Goal: Communication & Community: Answer question/provide support

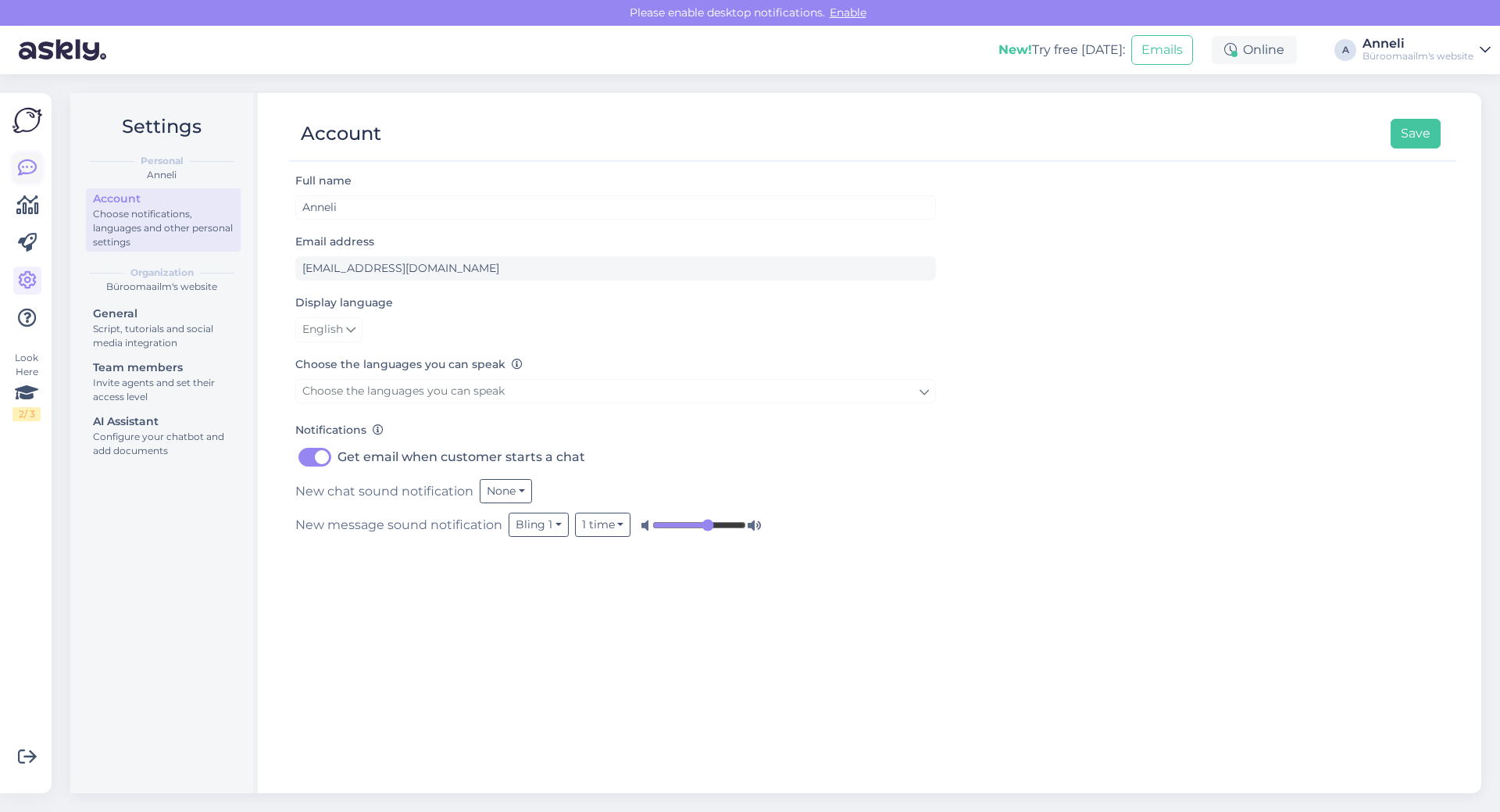
click at [23, 172] on icon at bounding box center [27, 167] width 19 height 19
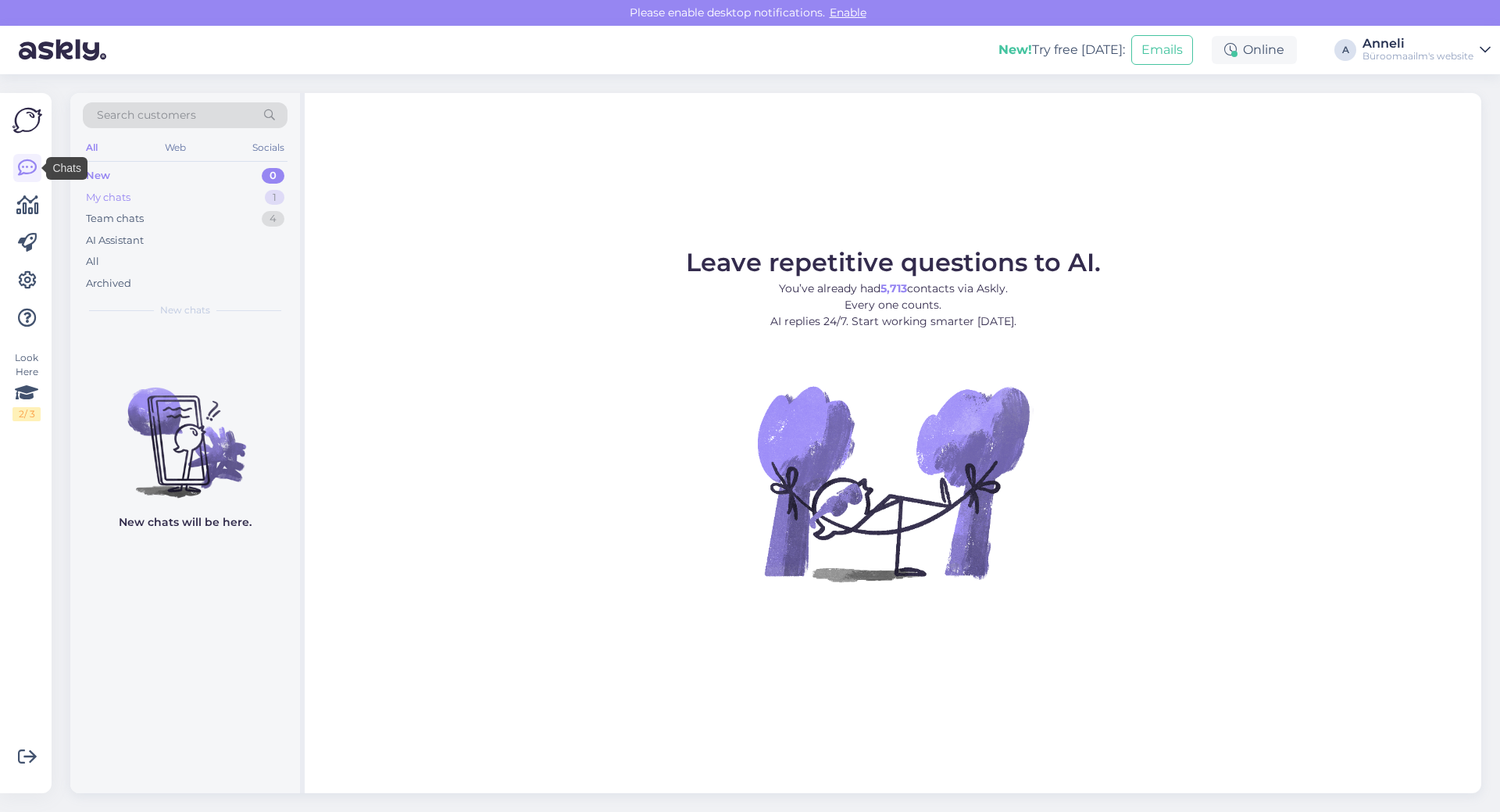
click at [212, 189] on div "My chats 1" at bounding box center [185, 197] width 205 height 22
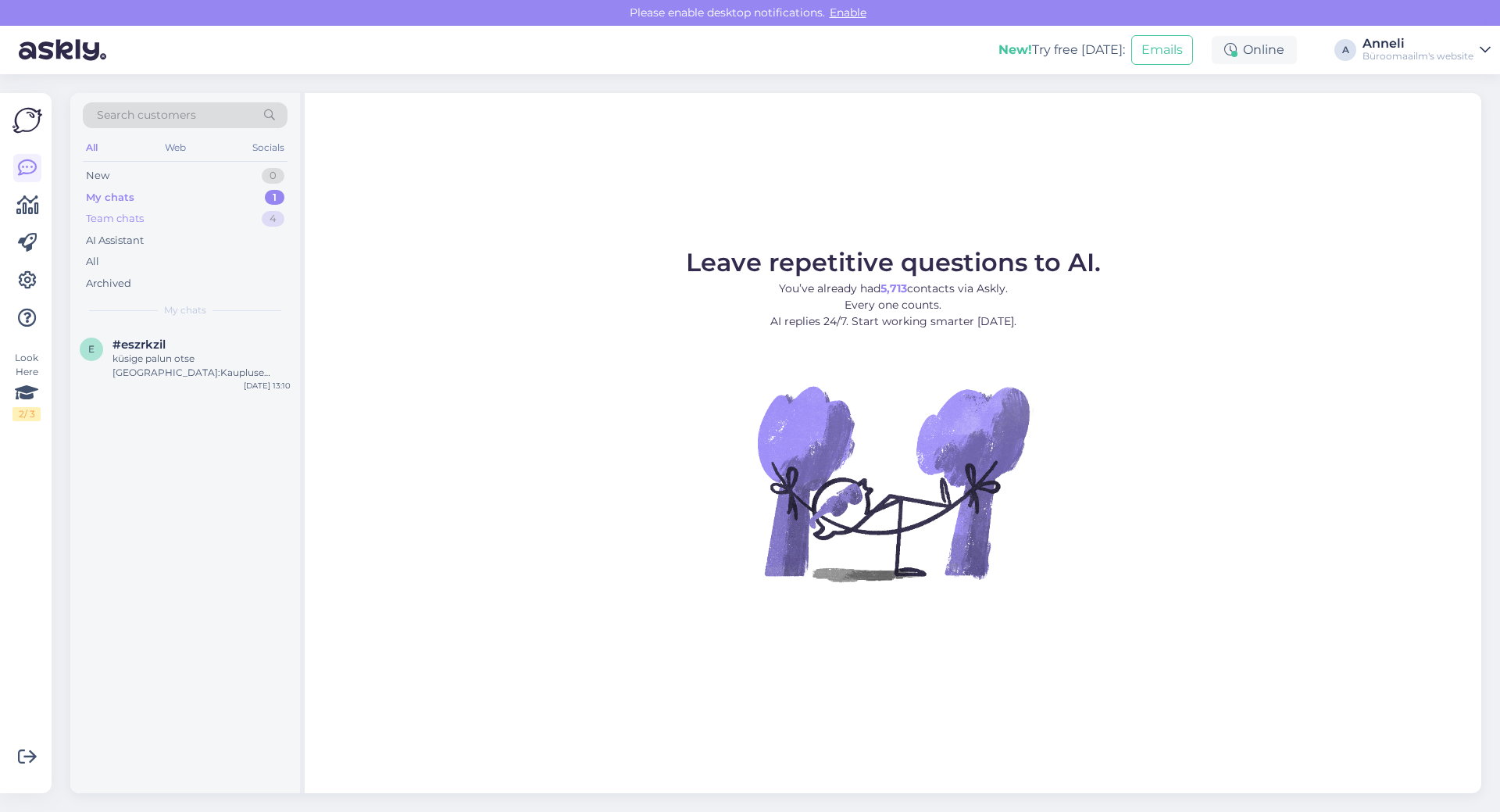
click at [220, 219] on div "Team chats 4" at bounding box center [185, 219] width 205 height 22
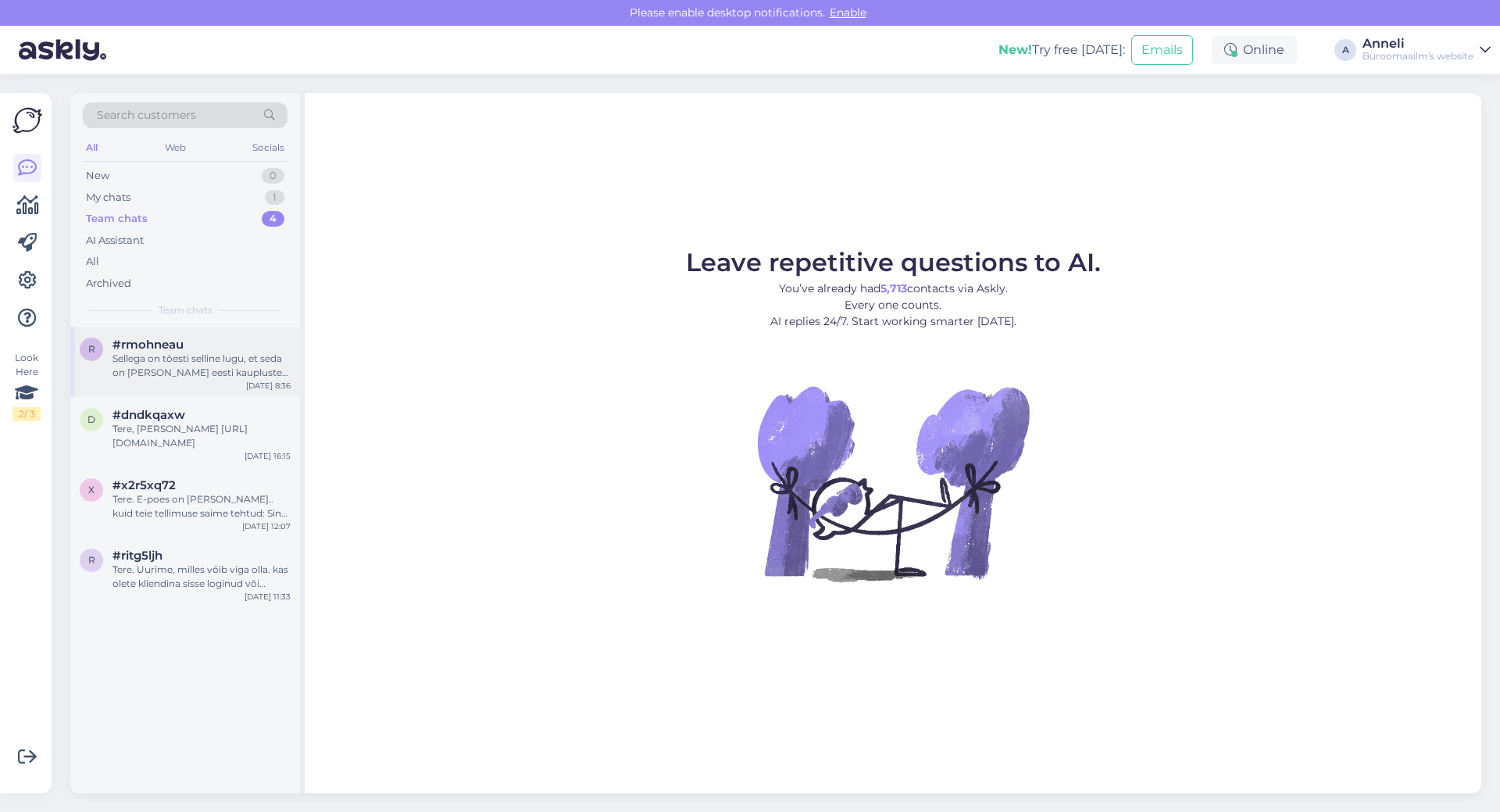
click at [232, 383] on div "r #rmohneau Sellega on tõesti selline lugu, et seda on [PERSON_NAME] eesti kaup…" at bounding box center [184, 361] width 229 height 70
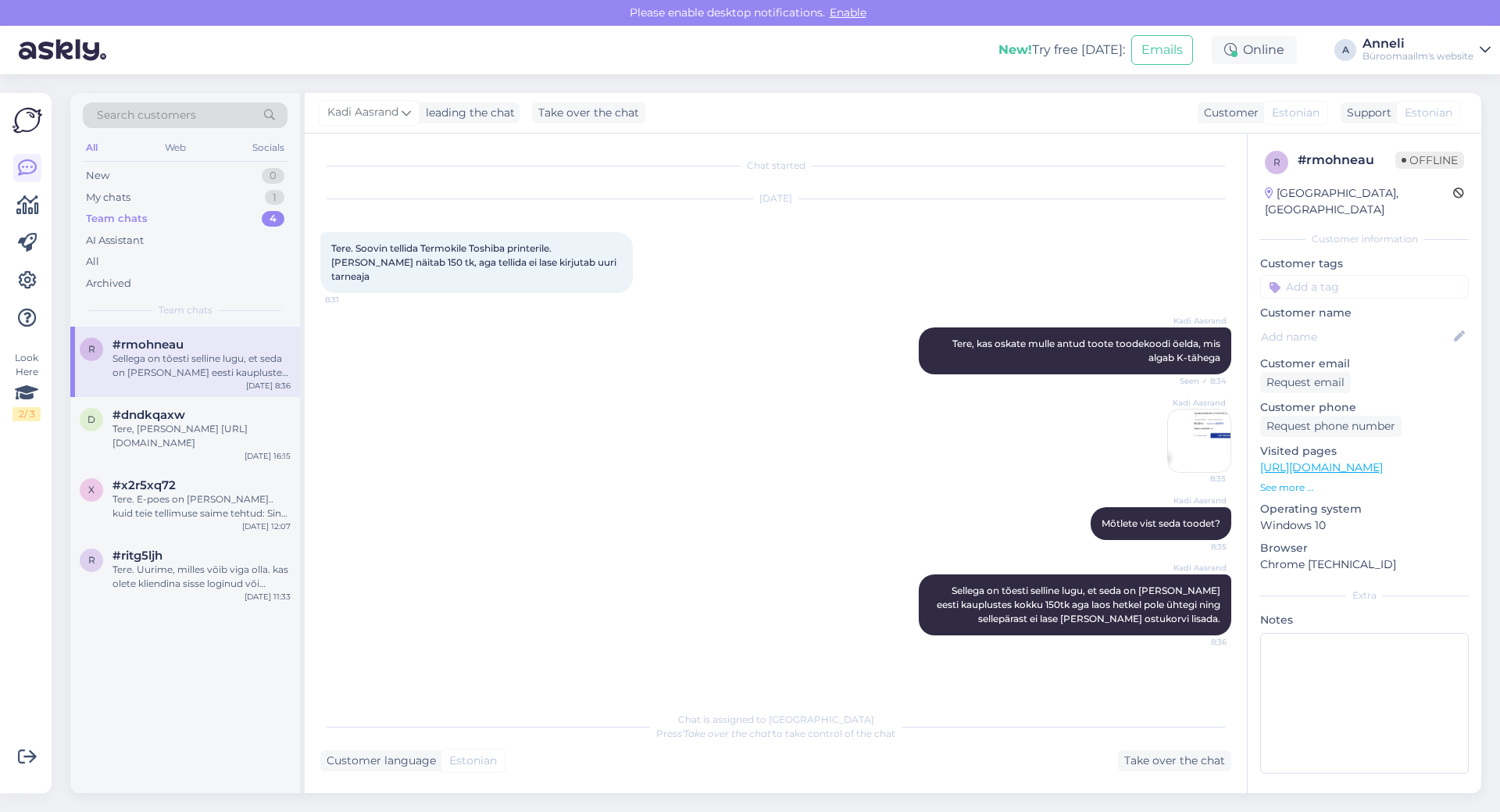
click at [679, 405] on div "Kadi Aasrand 8:35" at bounding box center [776, 440] width 911 height 98
click at [653, 391] on div "Kadi Aasrand 8:35" at bounding box center [776, 440] width 911 height 98
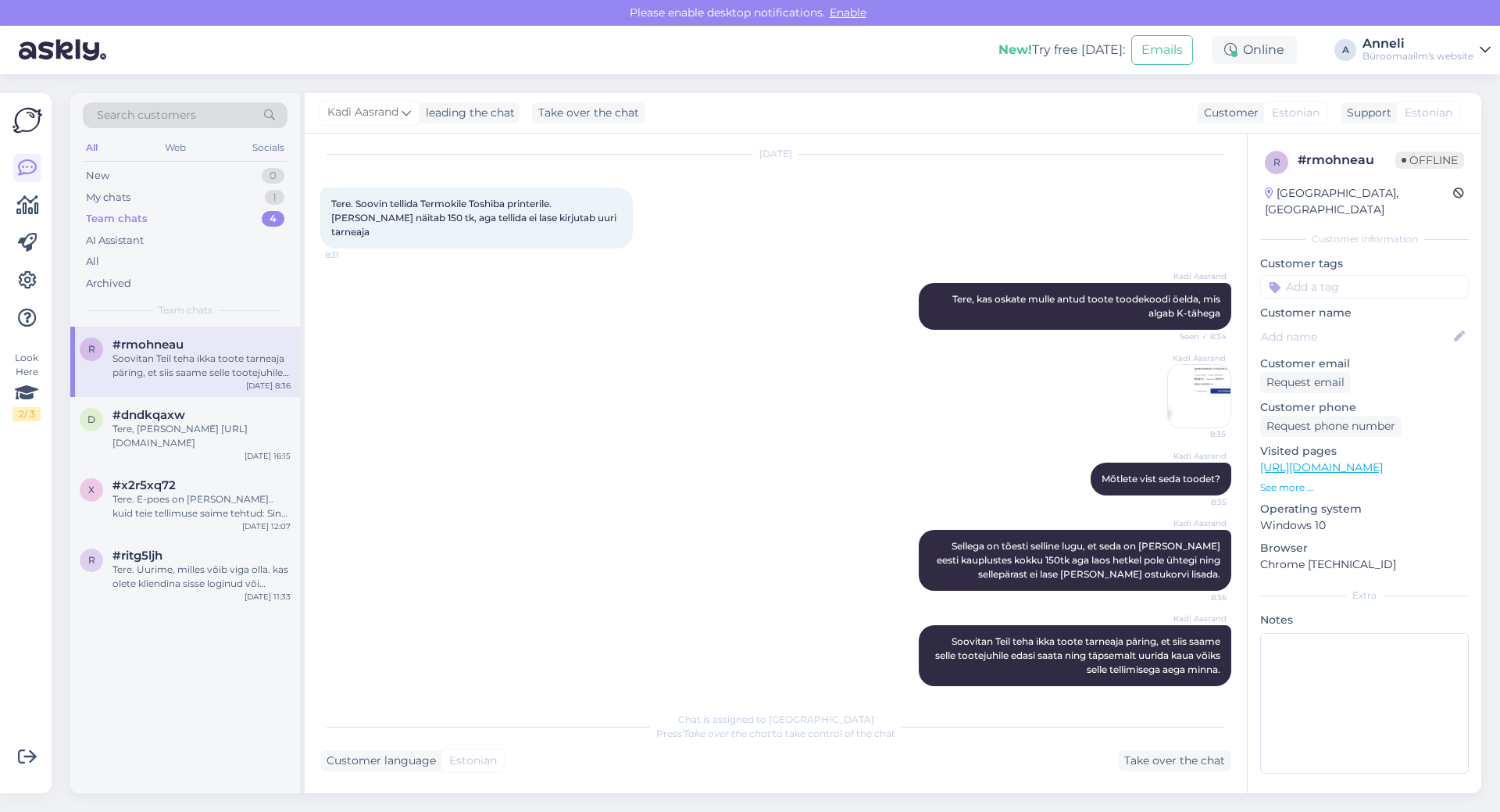
click at [1196, 373] on img at bounding box center [1199, 396] width 63 height 63
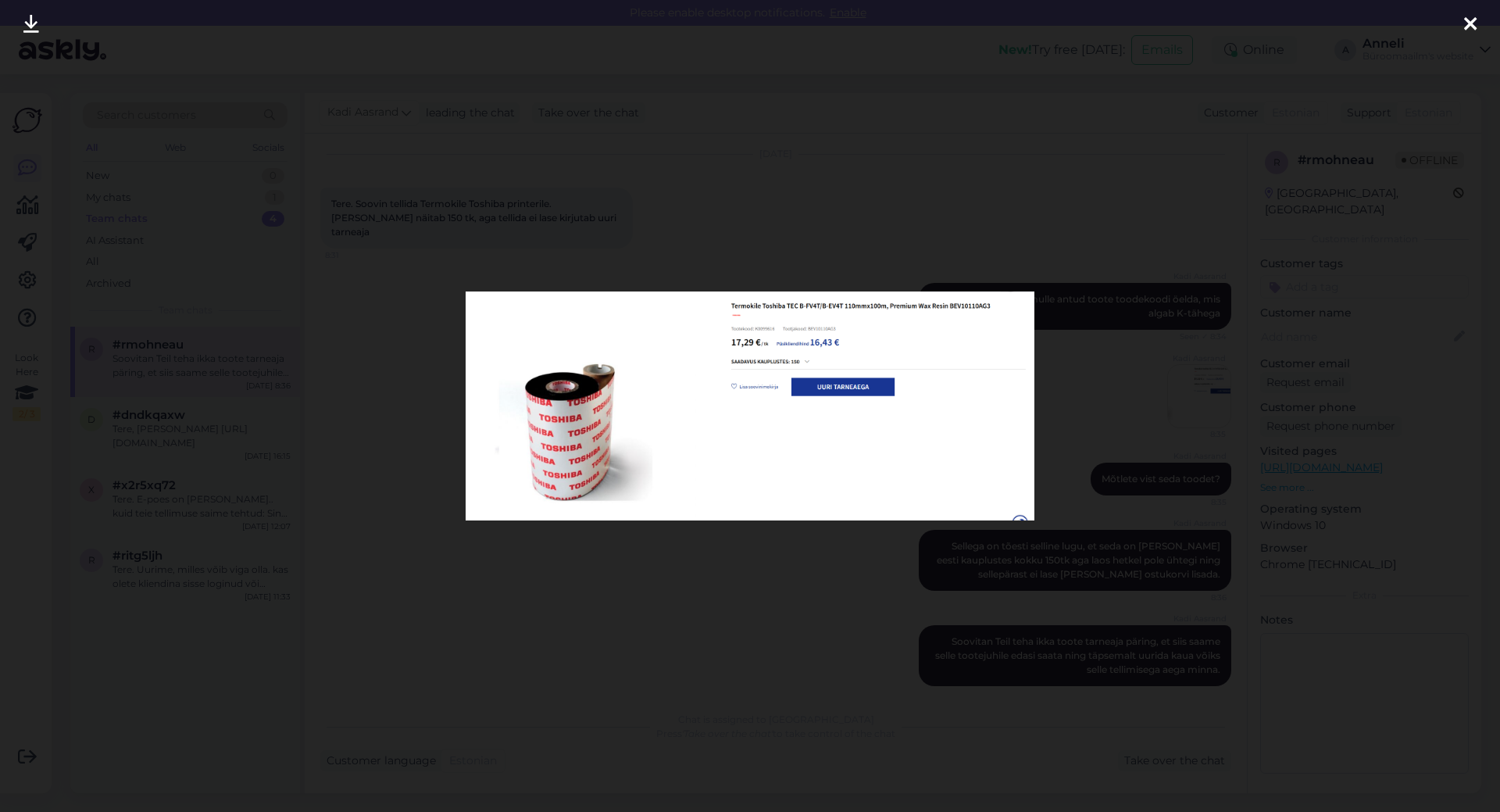
click at [1464, 22] on icon at bounding box center [1470, 25] width 12 height 20
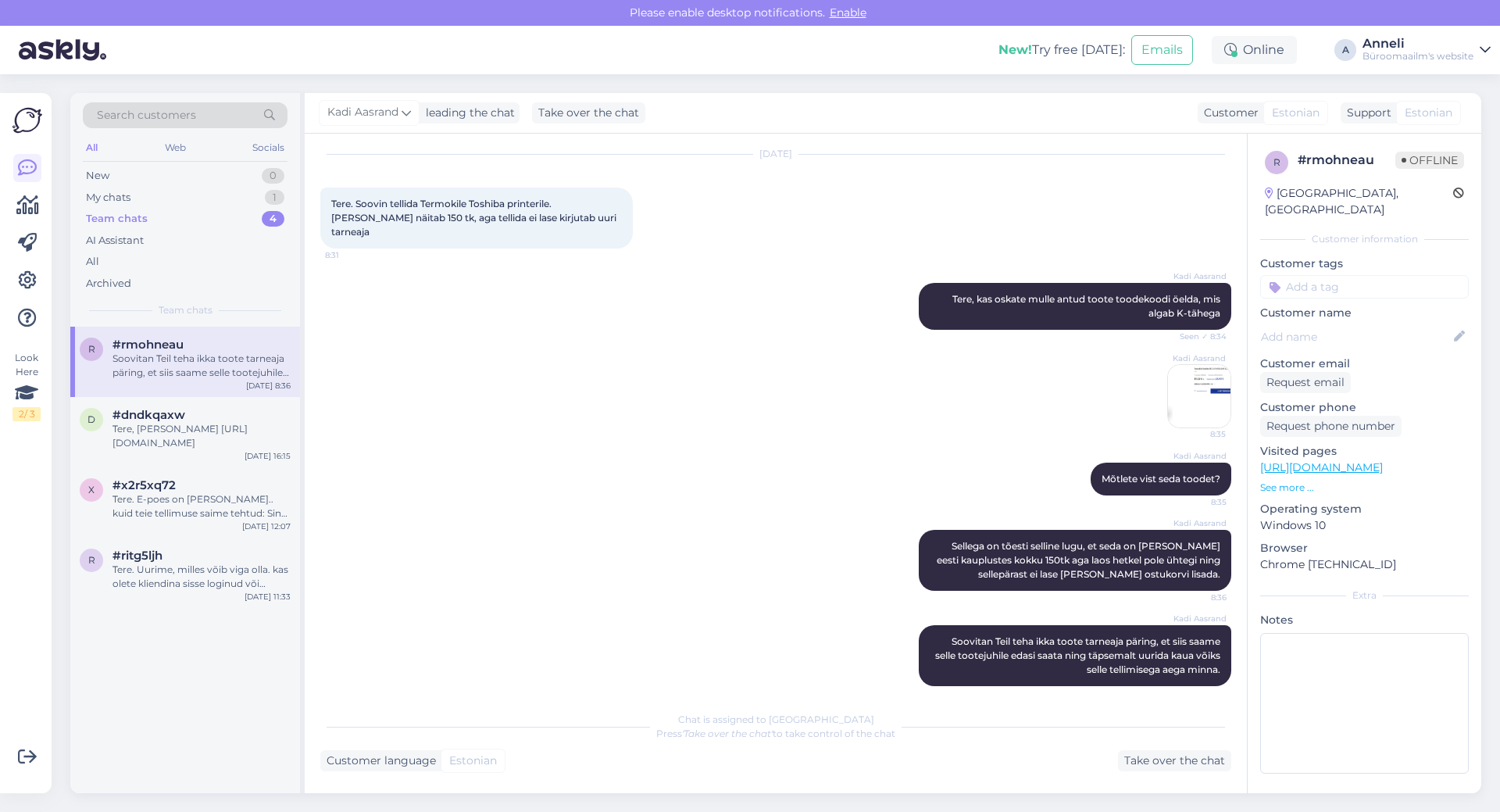
click at [799, 360] on div "Kadi Aasrand 8:35" at bounding box center [776, 396] width 911 height 98
click at [1187, 375] on img at bounding box center [1199, 396] width 63 height 63
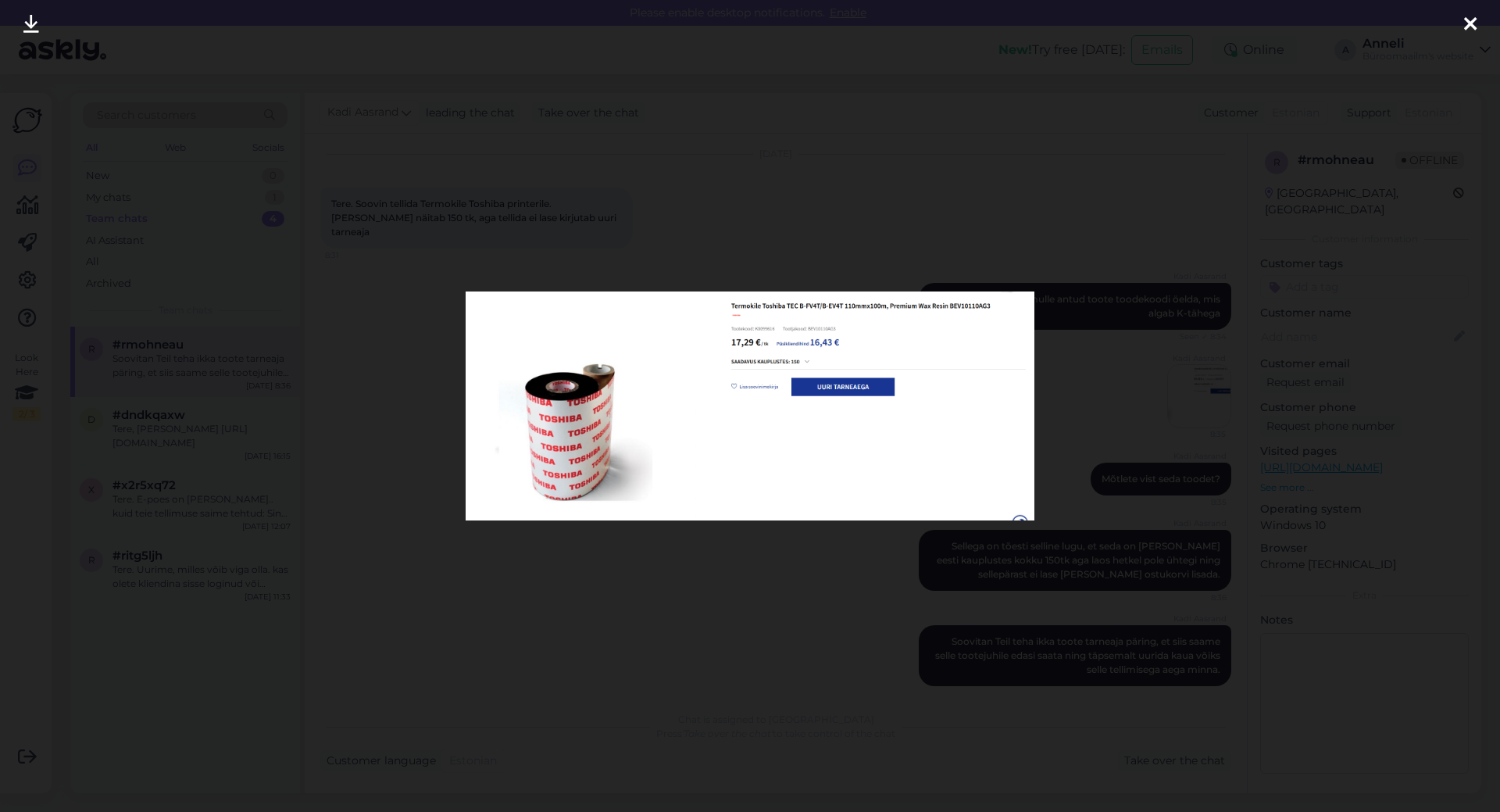
click at [779, 338] on img at bounding box center [749, 406] width 568 height 228
click at [1471, 28] on icon at bounding box center [1470, 25] width 12 height 20
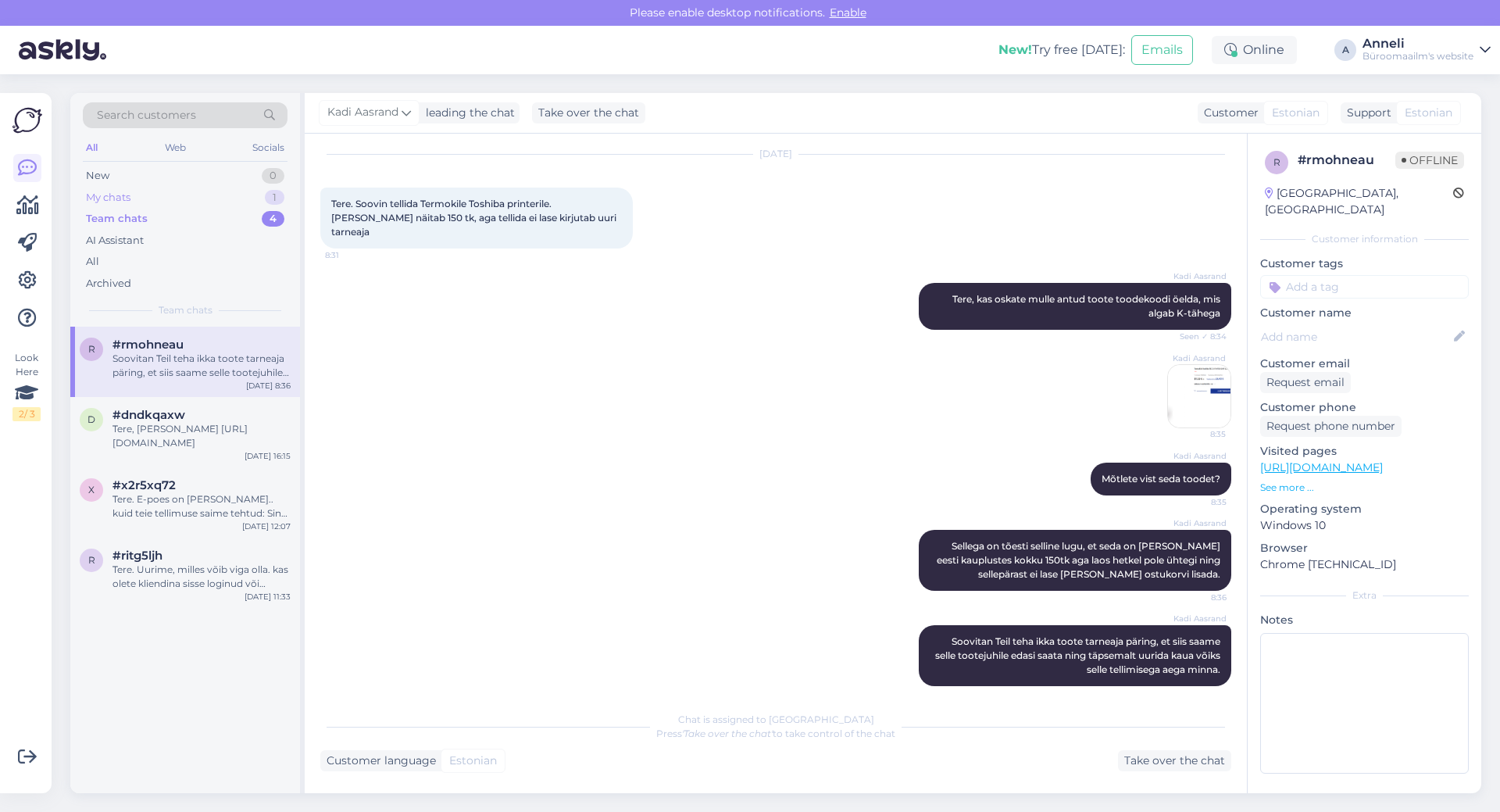
click at [208, 201] on div "My chats 1" at bounding box center [185, 197] width 205 height 22
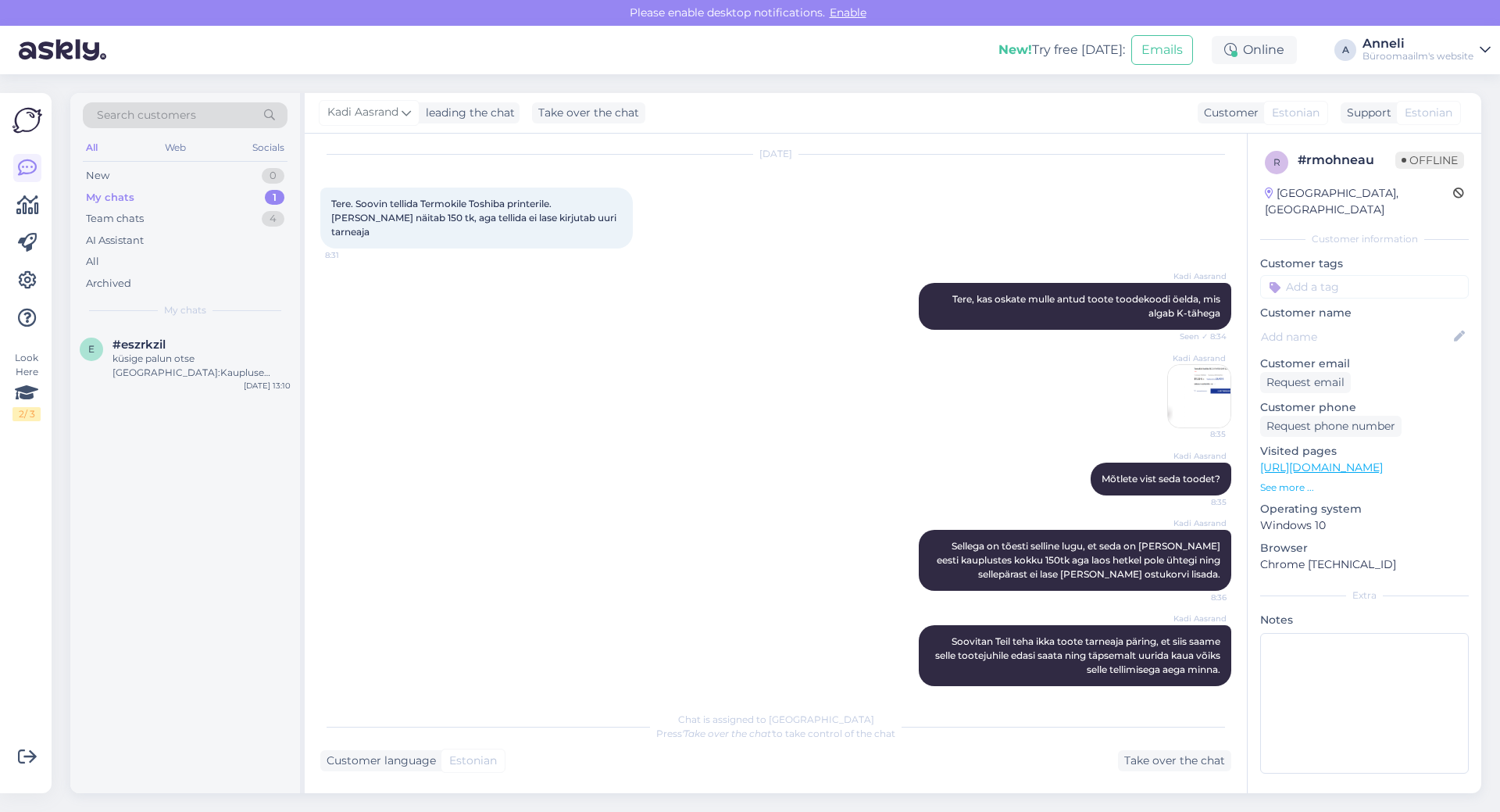
click at [570, 445] on div "Kadi Aasrand Mõtlete vist seda toodet? 8:35" at bounding box center [776, 479] width 911 height 67
click at [165, 363] on div "küsige palun otse [GEOGRAPHIC_DATA]:Kaupluse juhataja: [PHONE_NUMBER] Kaupluse …" at bounding box center [201, 366] width 178 height 28
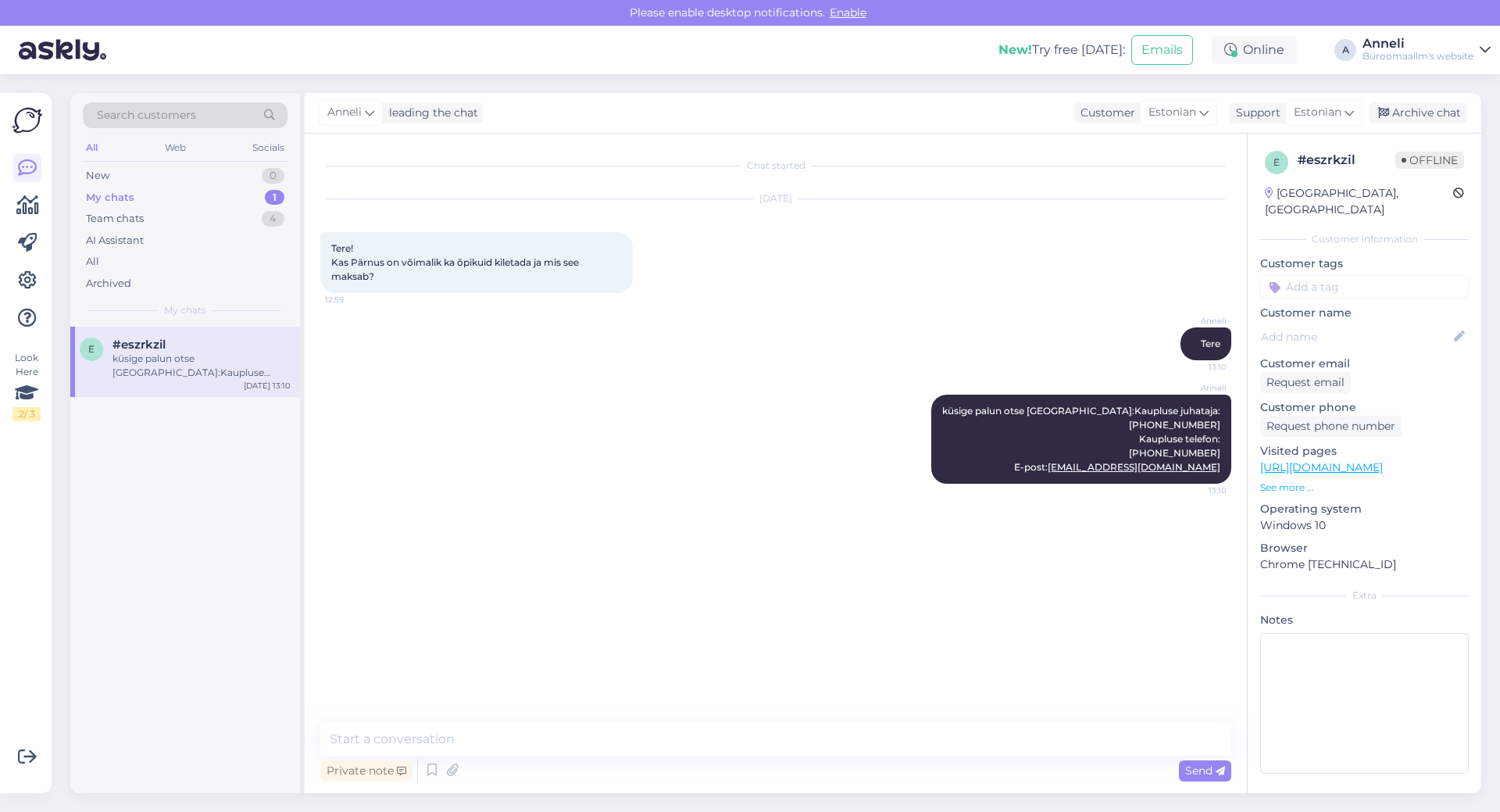
click at [892, 590] on div "Chat started [DATE] Tere! Kas Pärnus on võimalik ka õpikuid kiletada ja mis see…" at bounding box center [783, 429] width 924 height 560
click at [860, 737] on textarea at bounding box center [776, 739] width 911 height 33
click at [1445, 114] on div "Archive chat" at bounding box center [1417, 113] width 98 height 21
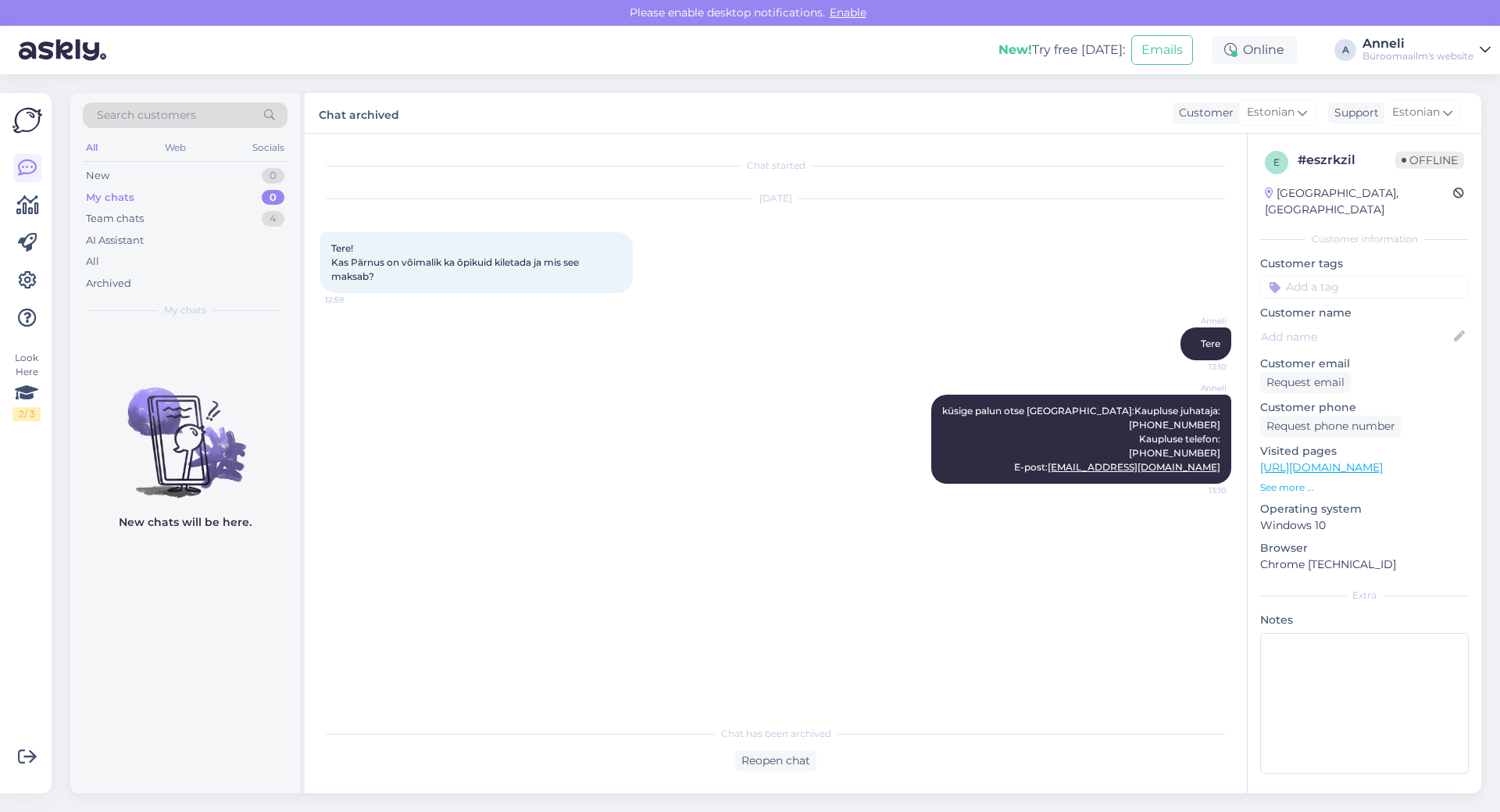
drag, startPoint x: 756, startPoint y: 546, endPoint x: 757, endPoint y: 510, distance: 36.0
click at [755, 545] on div "Chat started [DATE] Tere! Kas Pärnus on võimalik ka õpikuid kiletada ja mis see…" at bounding box center [783, 425] width 924 height 553
click at [262, 174] on div "New 1" at bounding box center [185, 175] width 205 height 22
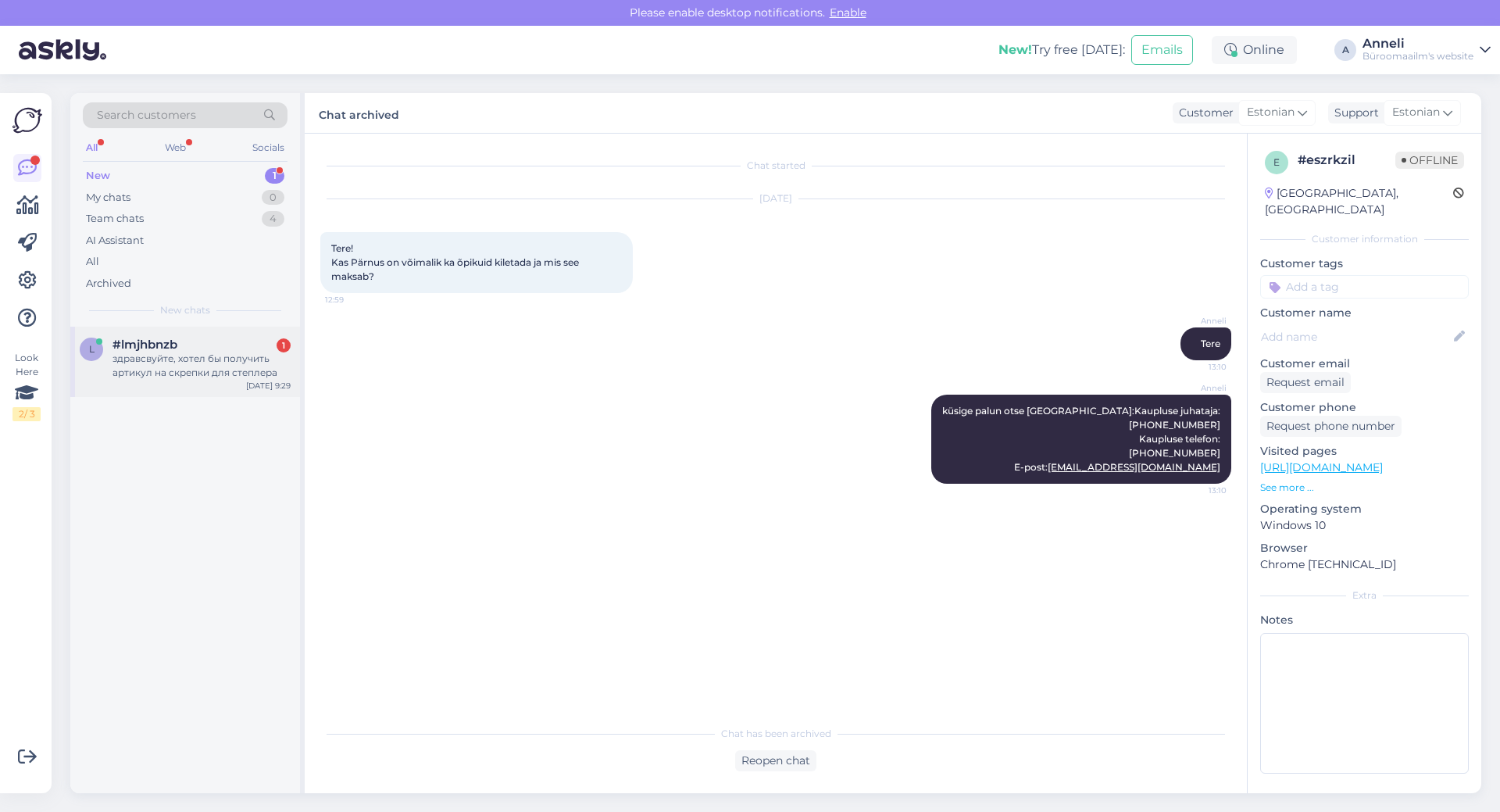
click at [165, 360] on div "здравсвуйте, хотел бы получить артикул на скрепки для степлера" at bounding box center [201, 366] width 178 height 28
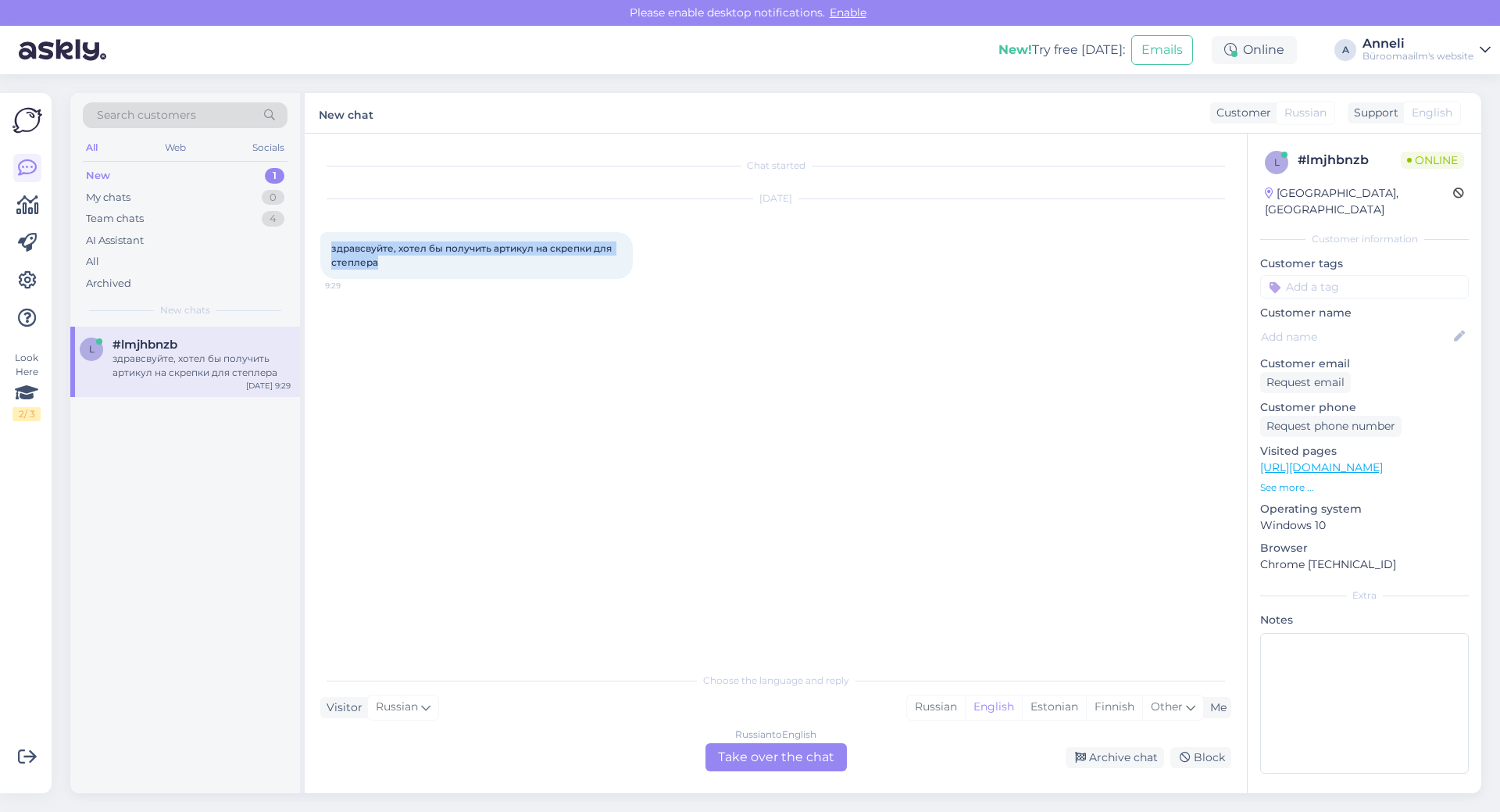
drag, startPoint x: 331, startPoint y: 247, endPoint x: 384, endPoint y: 264, distance: 55.7
click at [384, 264] on div "здравсвуйте, хотел бы получить артикул на скрепки для степлера 9:29" at bounding box center [476, 255] width 313 height 47
copy span "здравсвуйте, хотел бы получить артикул на скрепки для степлера"
click at [813, 437] on div "Chat started [DATE] здравсвуйте, хотел бы получить артикул на скрепки для степл…" at bounding box center [783, 398] width 924 height 500
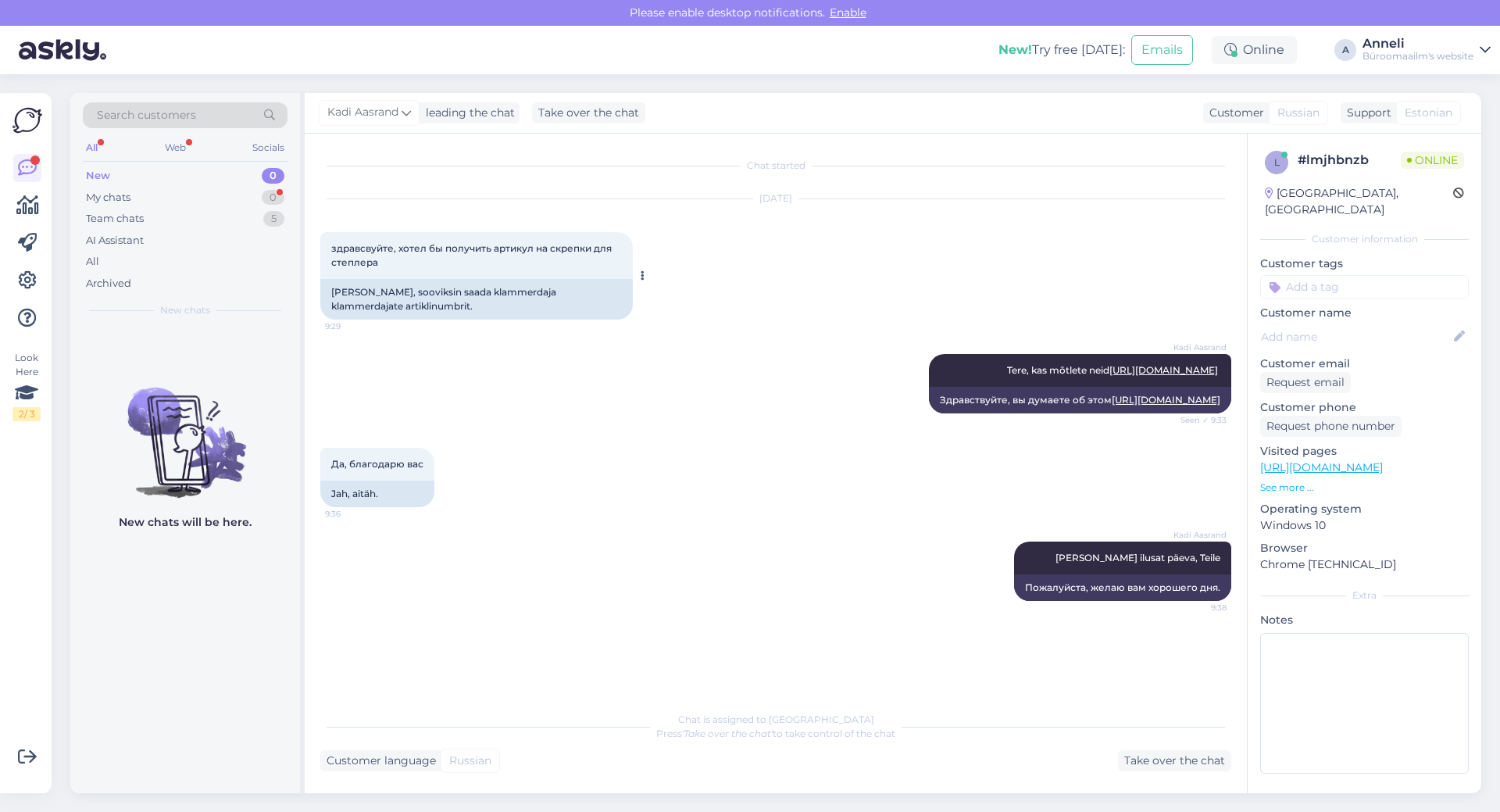
drag, startPoint x: 679, startPoint y: 410, endPoint x: 530, endPoint y: 274, distance: 201.7
click at [676, 407] on div "Kadi Aasrand Tere, kas mõtlete neid [URL][DOMAIN_NAME] Seen ✓ 9:33 Здравствуйте…" at bounding box center [776, 383] width 911 height 94
click at [259, 193] on div "My chats 0" at bounding box center [185, 197] width 205 height 22
